Goal: Information Seeking & Learning: Learn about a topic

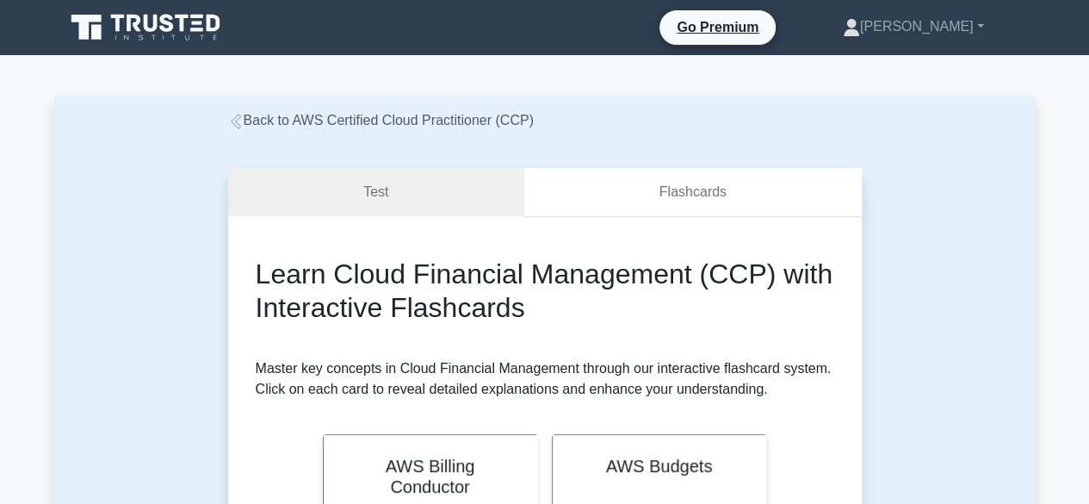
click at [689, 199] on link "Flashcards" at bounding box center [693, 192] width 338 height 49
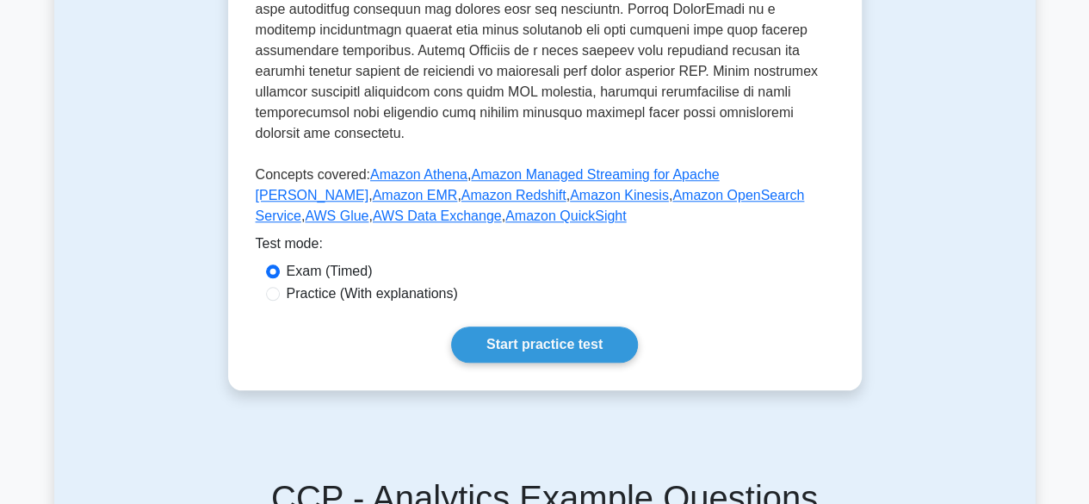
scroll to position [741, 0]
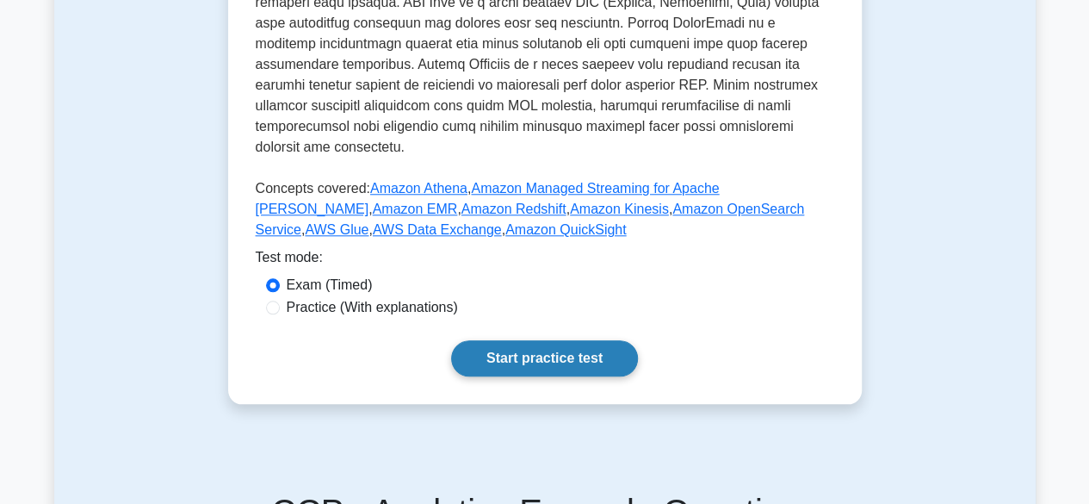
click at [525, 340] on link "Start practice test" at bounding box center [544, 358] width 187 height 36
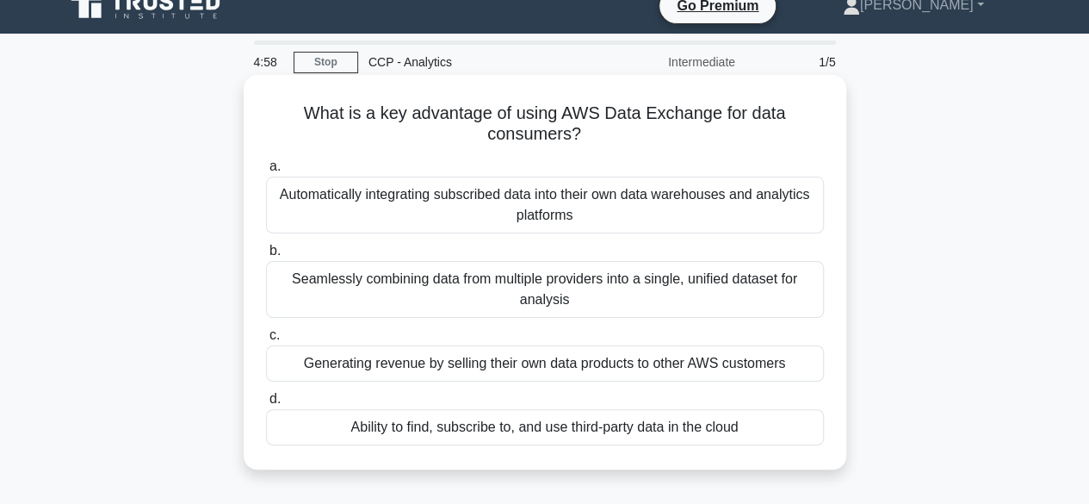
scroll to position [21, 0]
click at [694, 424] on div "Ability to find, subscribe to, and use third-party data in the cloud" at bounding box center [545, 428] width 558 height 36
click at [266, 406] on input "d. Ability to find, subscribe to, and use third-party data in the cloud" at bounding box center [266, 399] width 0 height 11
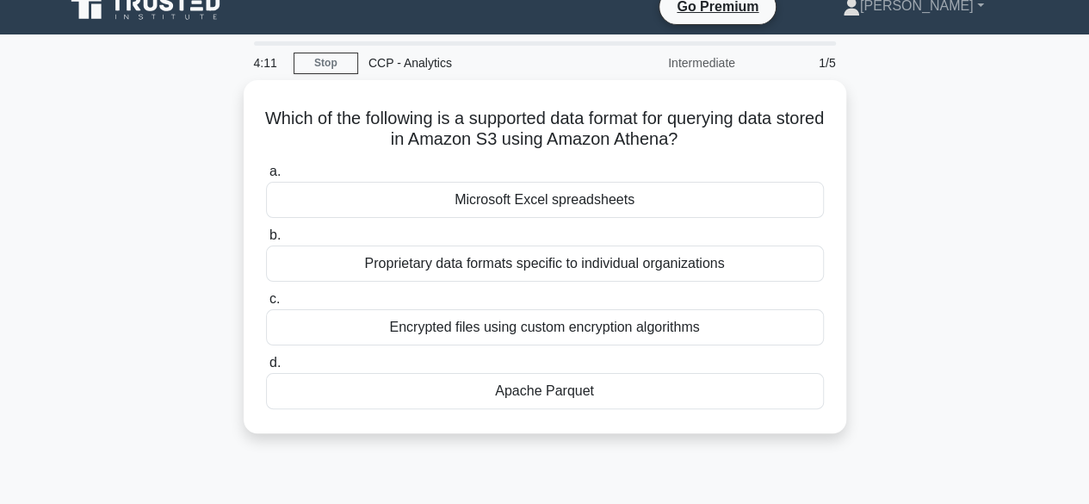
scroll to position [0, 0]
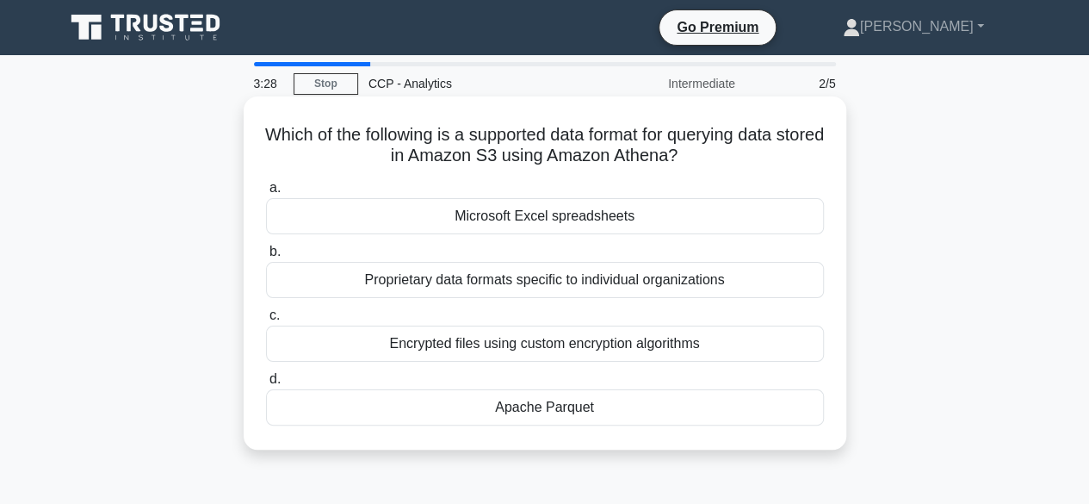
click at [573, 411] on div "Apache Parquet" at bounding box center [545, 407] width 558 height 36
click at [266, 385] on input "d. Apache Parquet" at bounding box center [266, 379] width 0 height 11
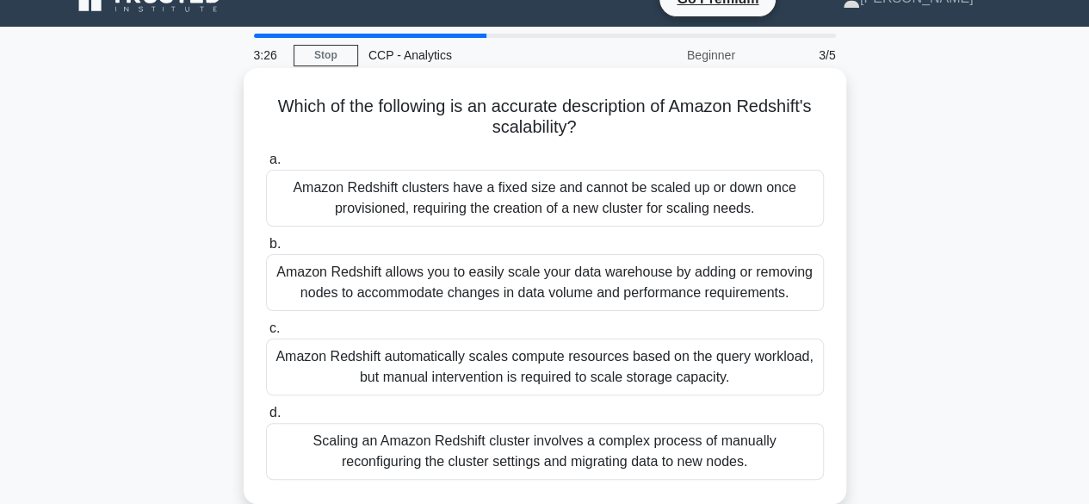
scroll to position [29, 0]
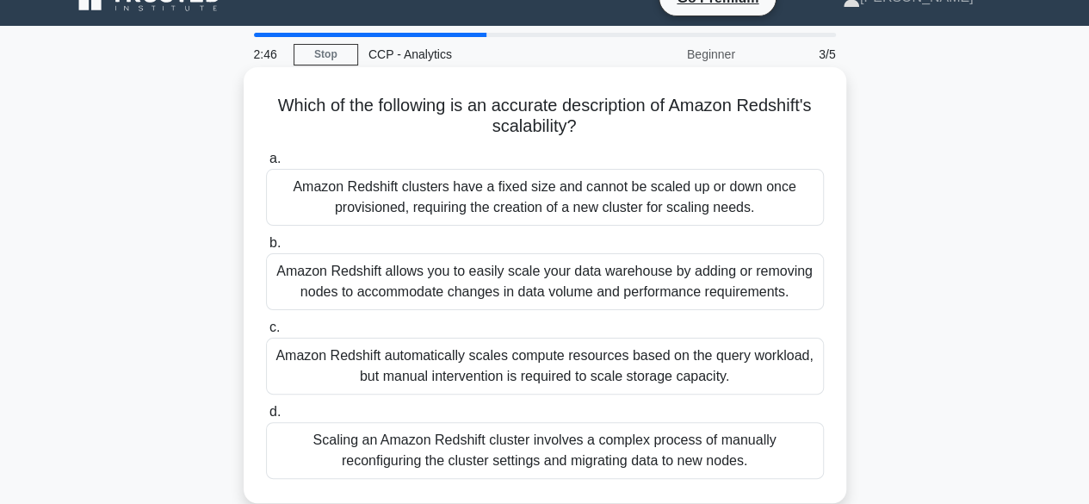
click at [652, 295] on div "Amazon Redshift allows you to easily scale your data warehouse by adding or rem…" at bounding box center [545, 281] width 558 height 57
click at [266, 249] on input "b. Amazon Redshift allows you to easily scale your data warehouse by adding or …" at bounding box center [266, 243] width 0 height 11
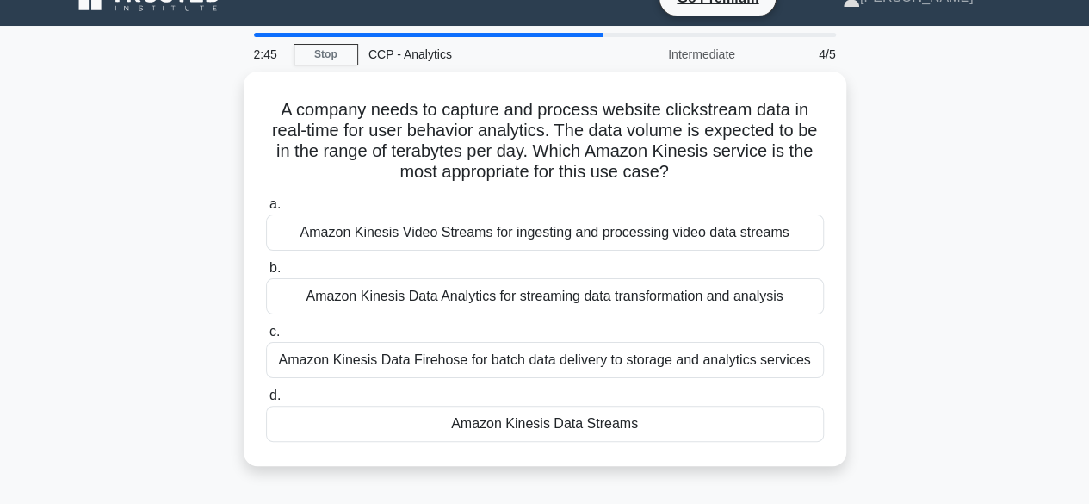
scroll to position [0, 0]
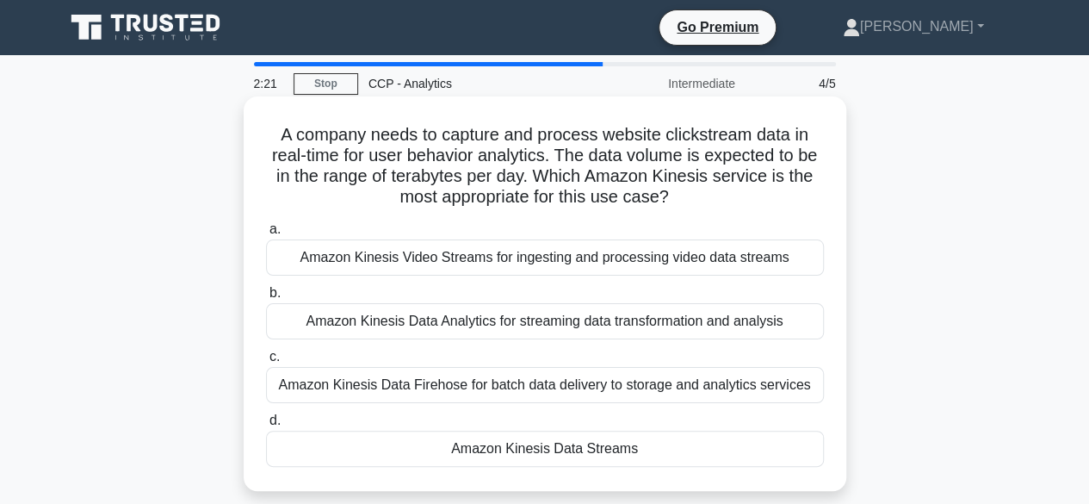
click at [598, 445] on div "Amazon Kinesis Data Streams" at bounding box center [545, 449] width 558 height 36
click at [266, 426] on input "d. Amazon Kinesis Data Streams" at bounding box center [266, 420] width 0 height 11
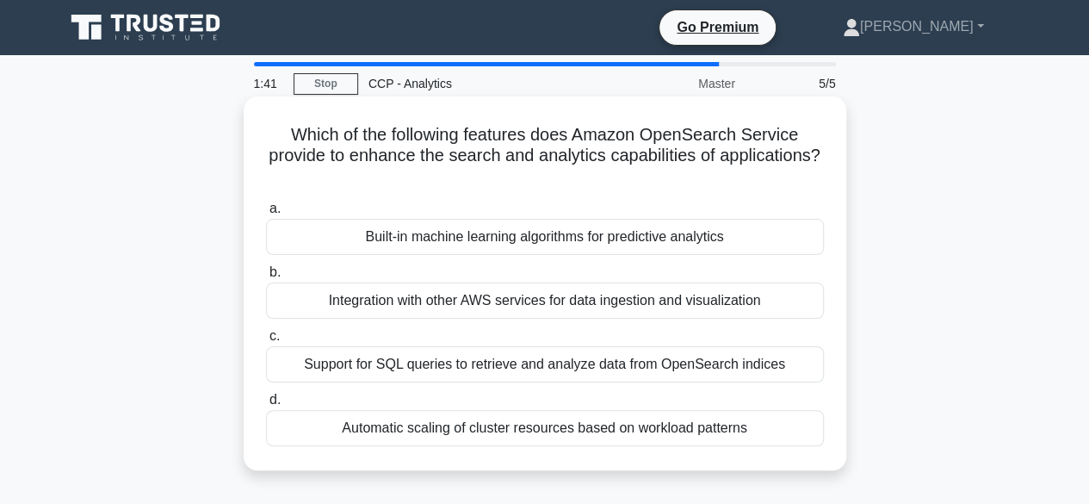
click at [600, 363] on div "Support for SQL queries to retrieve and analyze data from OpenSearch indices" at bounding box center [545, 364] width 558 height 36
click at [266, 342] on input "c. Support for SQL queries to retrieve and analyze data from OpenSearch indices" at bounding box center [266, 336] width 0 height 11
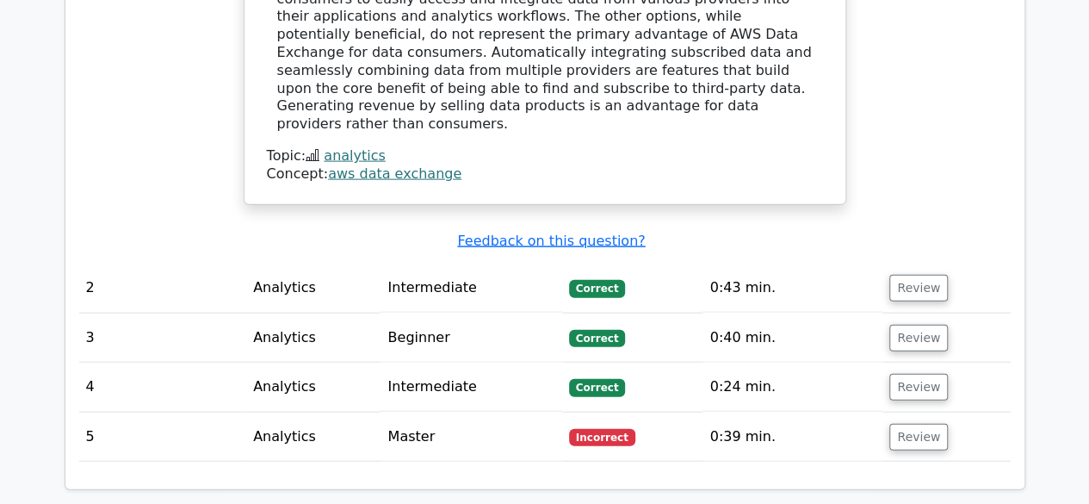
scroll to position [1819, 0]
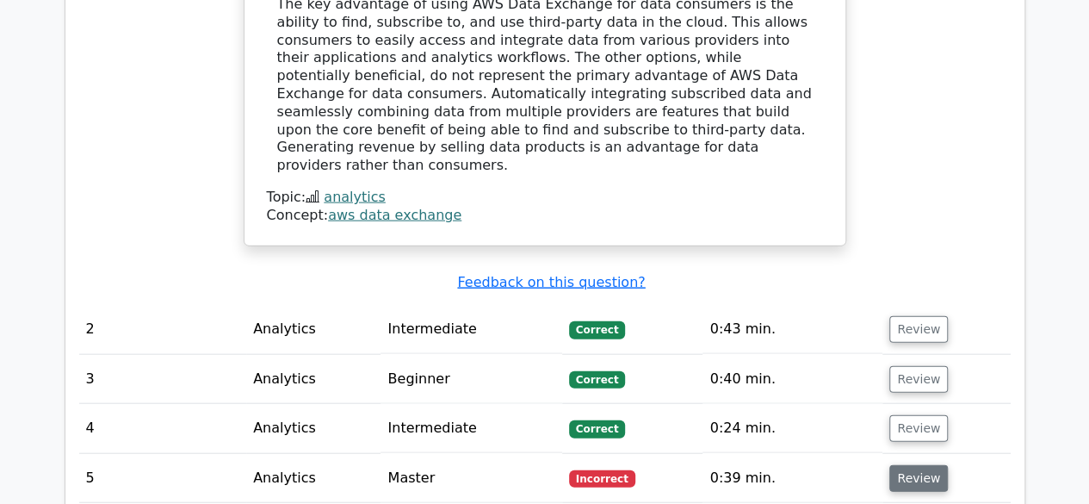
click at [900, 465] on button "Review" at bounding box center [919, 478] width 59 height 27
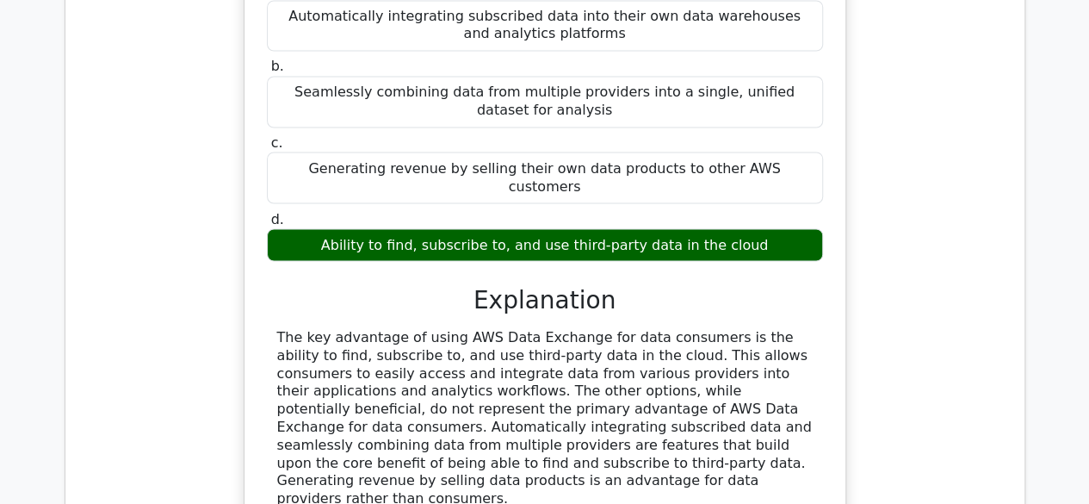
scroll to position [1494, 0]
